Goal: Information Seeking & Learning: Learn about a topic

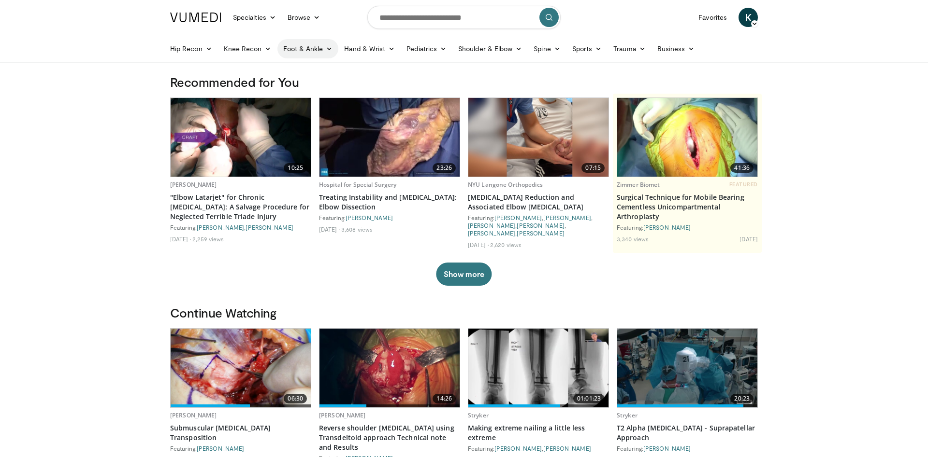
click at [324, 49] on link "Foot & Ankle" at bounding box center [307, 48] width 61 height 19
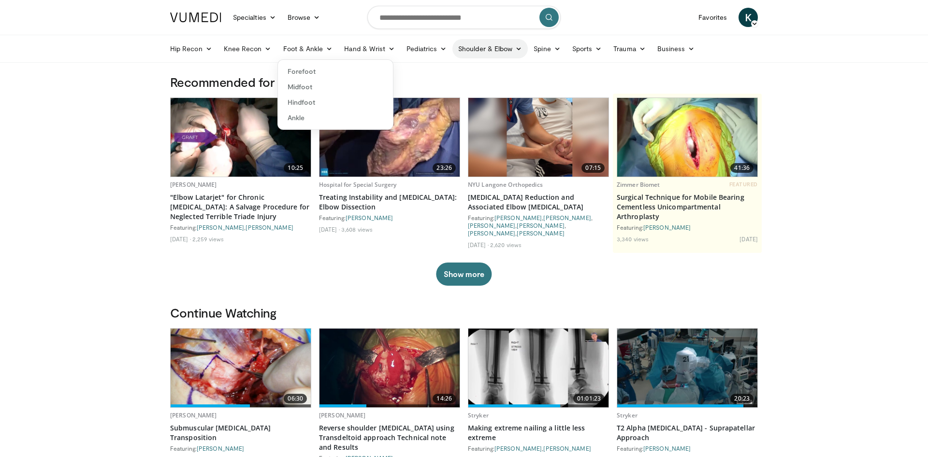
click at [497, 44] on link "Shoulder & Elbow" at bounding box center [489, 48] width 75 height 19
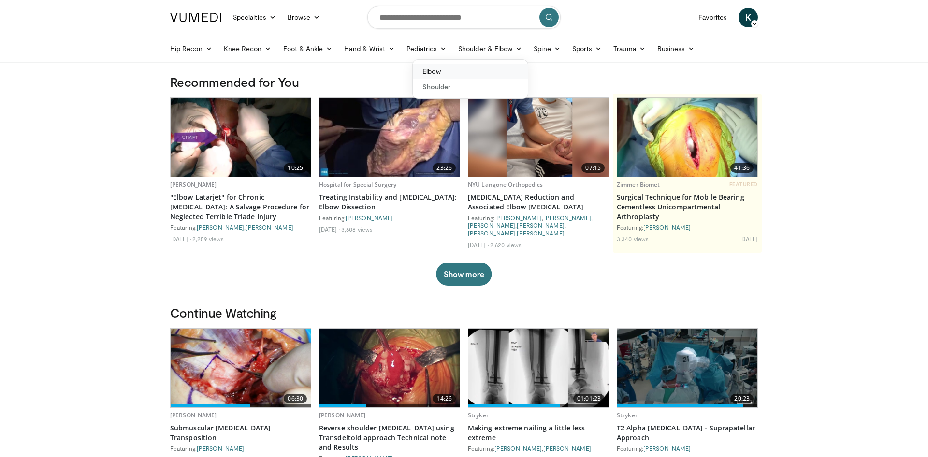
click at [442, 70] on link "Elbow" at bounding box center [470, 71] width 115 height 15
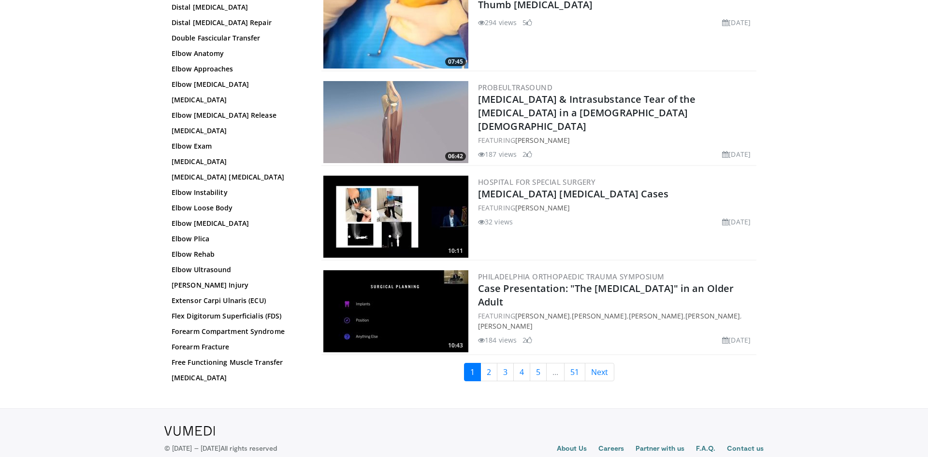
scroll to position [2119, 0]
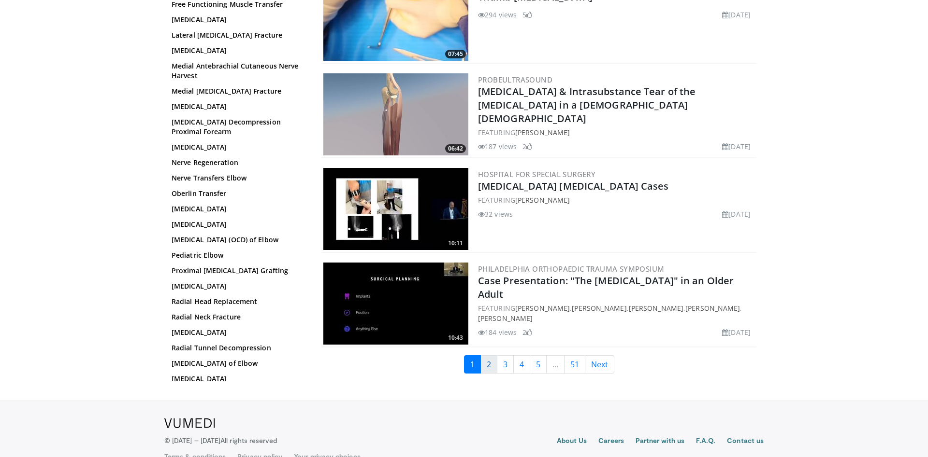
click at [484, 366] on link "2" at bounding box center [488, 365] width 17 height 18
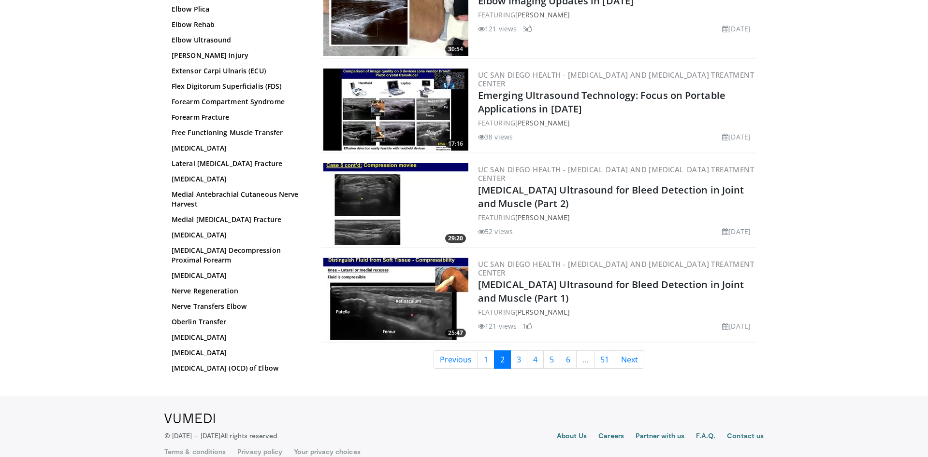
scroll to position [2139, 0]
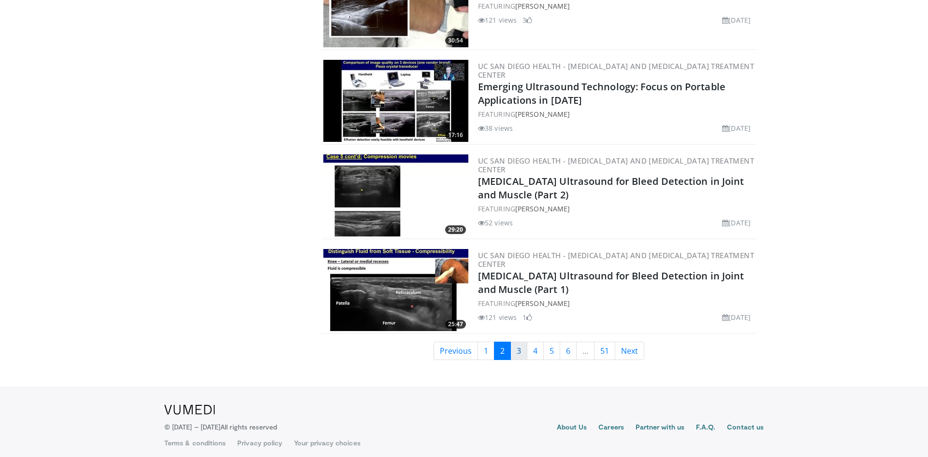
click at [513, 347] on link "3" at bounding box center [518, 351] width 17 height 18
